Goal: Entertainment & Leisure: Consume media (video, audio)

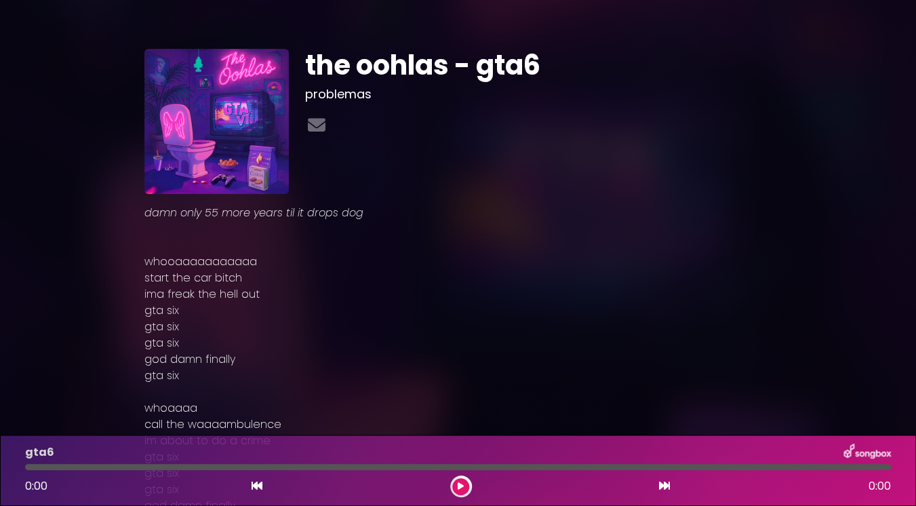
click at [462, 480] on button at bounding box center [460, 486] width 17 height 17
click at [49, 476] on div "0:06 3:16" at bounding box center [458, 486] width 882 height 22
click at [44, 467] on div at bounding box center [42, 467] width 35 height 6
click at [32, 468] on div at bounding box center [36, 467] width 23 height 6
click at [32, 468] on div at bounding box center [30, 467] width 11 height 6
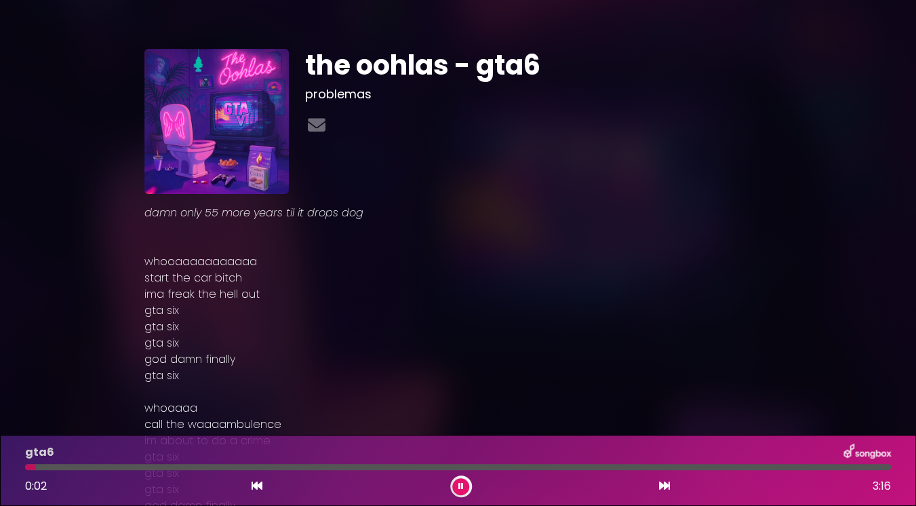
click at [32, 468] on div at bounding box center [30, 467] width 11 height 6
click at [30, 468] on div at bounding box center [74, 467] width 98 height 6
click at [30, 468] on div at bounding box center [32, 467] width 14 height 6
click at [455, 489] on button at bounding box center [460, 486] width 17 height 17
drag, startPoint x: 40, startPoint y: 467, endPoint x: 7, endPoint y: 466, distance: 33.2
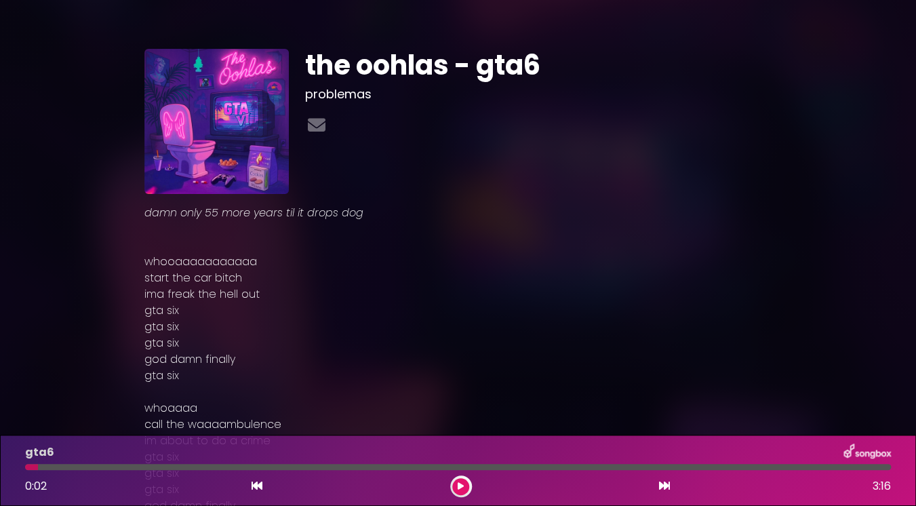
click at [25, 466] on div at bounding box center [458, 467] width 866 height 6
click at [451, 485] on div "0:02 3:16" at bounding box center [458, 486] width 882 height 22
click at [460, 485] on icon at bounding box center [461, 486] width 6 height 8
